Goal: Find specific page/section: Find specific page/section

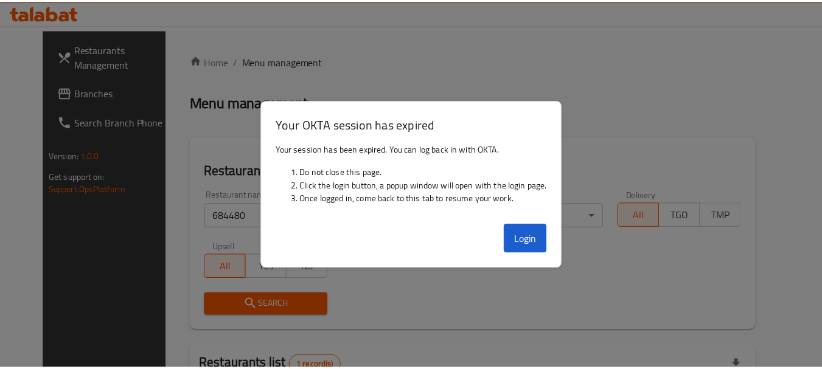
scroll to position [163, 0]
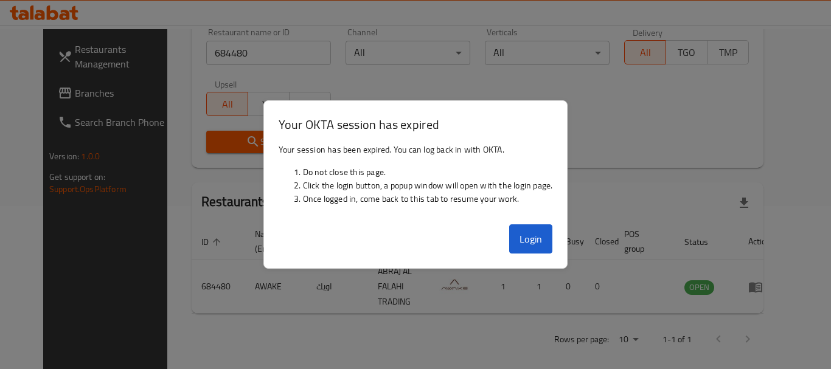
drag, startPoint x: 530, startPoint y: 240, endPoint x: 593, endPoint y: 228, distance: 63.2
click at [527, 240] on th "Branches" at bounding box center [505, 241] width 43 height 37
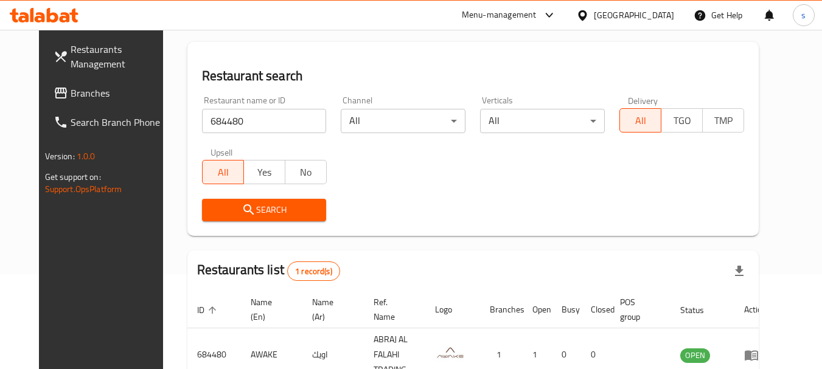
scroll to position [41, 0]
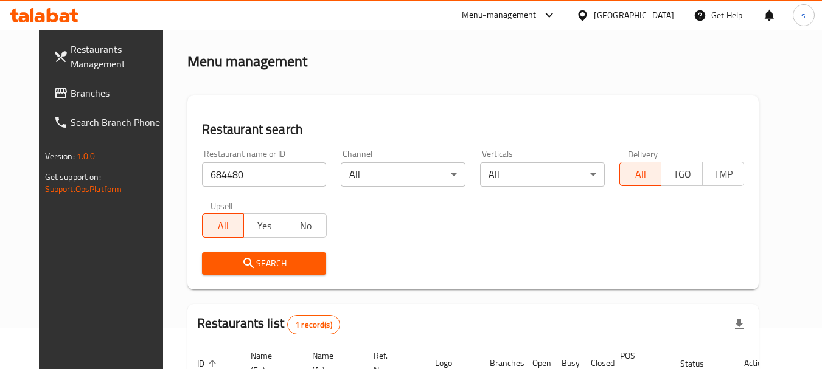
click at [79, 93] on span "Branches" at bounding box center [119, 93] width 96 height 15
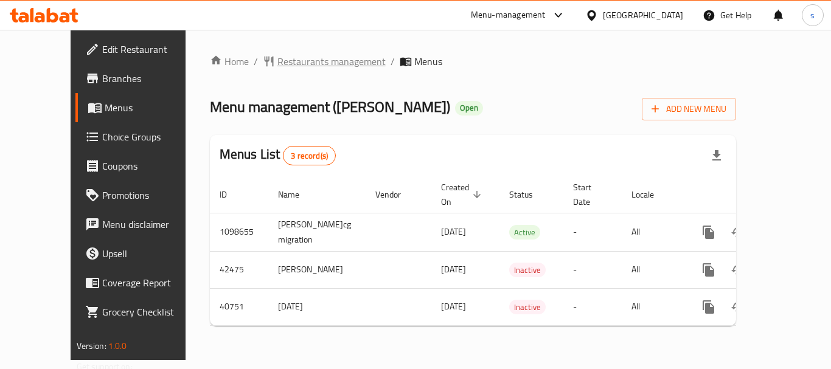
click at [289, 64] on span "Restaurants management" at bounding box center [331, 61] width 108 height 15
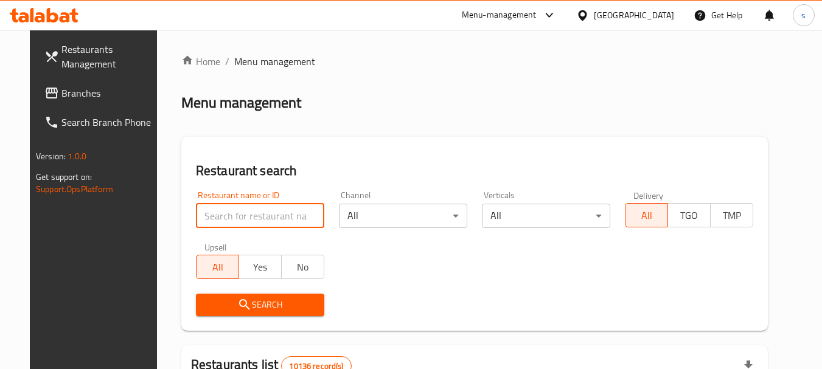
click at [212, 212] on input "search" at bounding box center [260, 216] width 128 height 24
paste input "21179"
type input "21179"
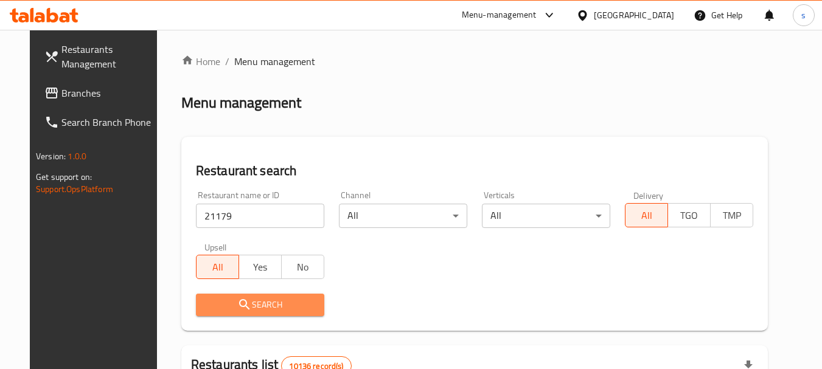
click at [237, 297] on icon "submit" at bounding box center [244, 304] width 15 height 15
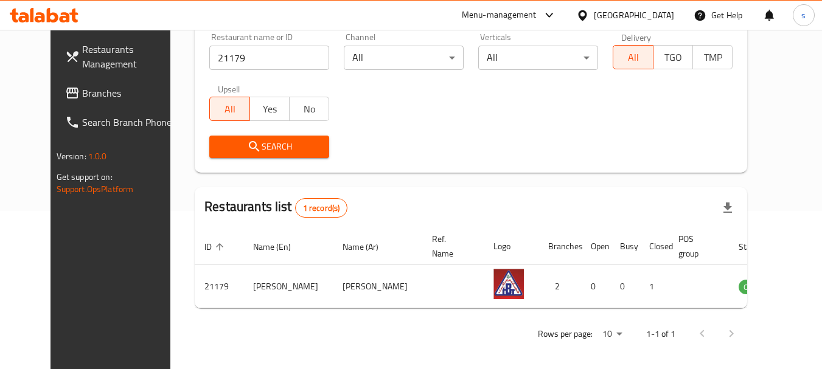
scroll to position [163, 0]
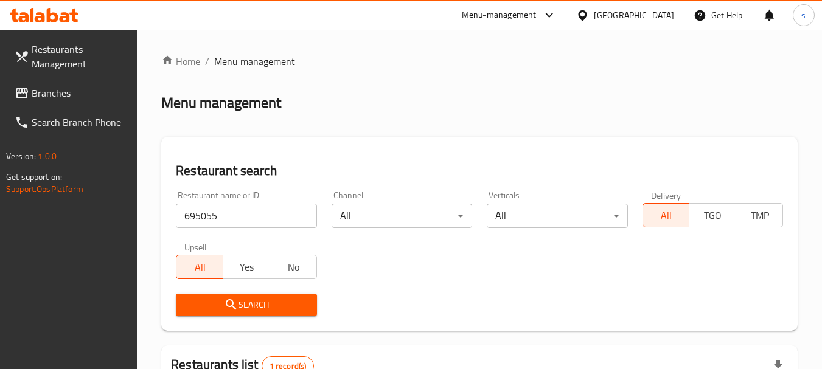
scroll to position [189, 0]
